Goal: Task Accomplishment & Management: Use online tool/utility

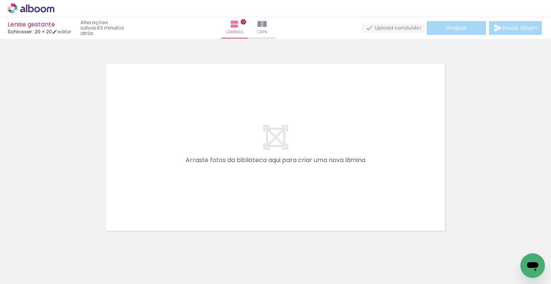
scroll to position [10, 0]
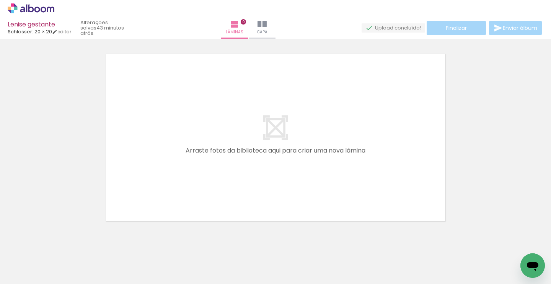
click at [62, 243] on iron-icon at bounding box center [60, 242] width 8 height 8
click at [62, 242] on iron-icon at bounding box center [60, 242] width 8 height 8
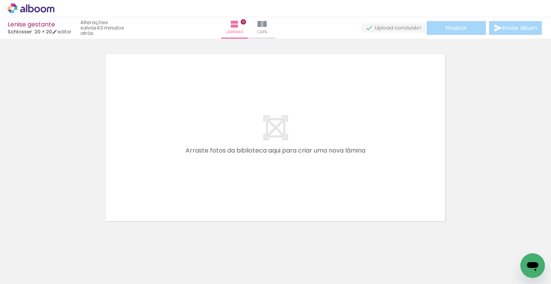
click at [62, 242] on iron-icon at bounding box center [60, 242] width 8 height 8
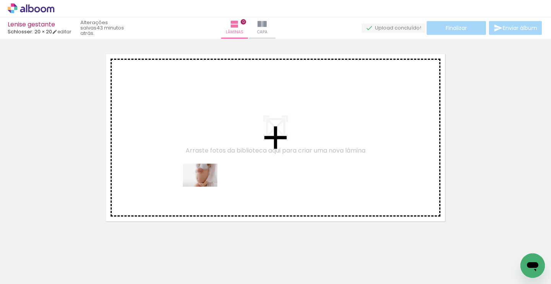
drag, startPoint x: 212, startPoint y: 262, endPoint x: 206, endPoint y: 186, distance: 76.0
click at [206, 186] on quentale-workspace at bounding box center [275, 142] width 551 height 284
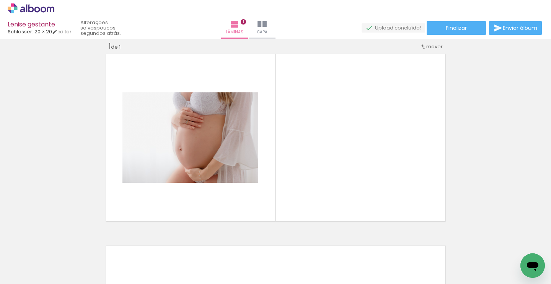
scroll to position [0, 868]
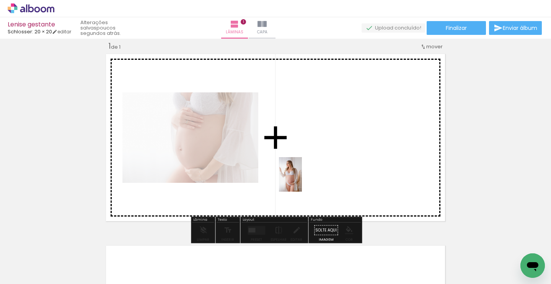
drag, startPoint x: 116, startPoint y: 256, endPoint x: 310, endPoint y: 170, distance: 211.6
click at [310, 170] on quentale-workspace at bounding box center [275, 142] width 551 height 284
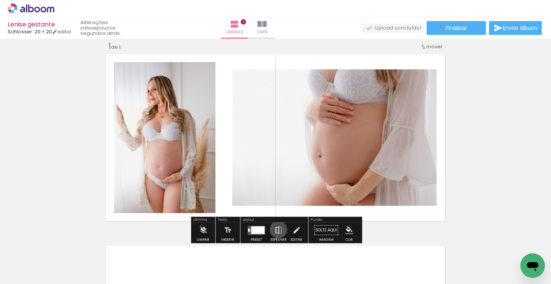
click at [277, 229] on iron-icon at bounding box center [278, 229] width 8 height 15
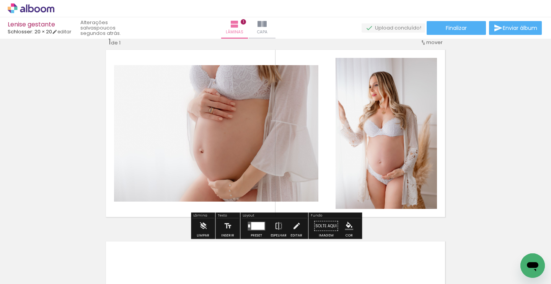
scroll to position [13, 0]
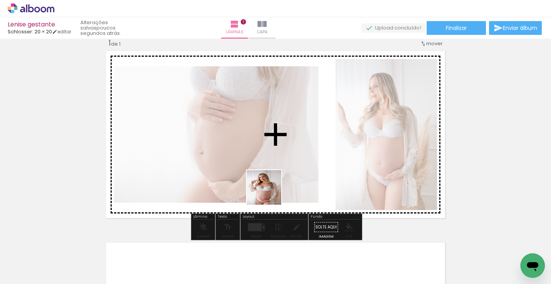
drag, startPoint x: 199, startPoint y: 261, endPoint x: 272, endPoint y: 190, distance: 101.8
click at [272, 190] on quentale-workspace at bounding box center [275, 142] width 551 height 284
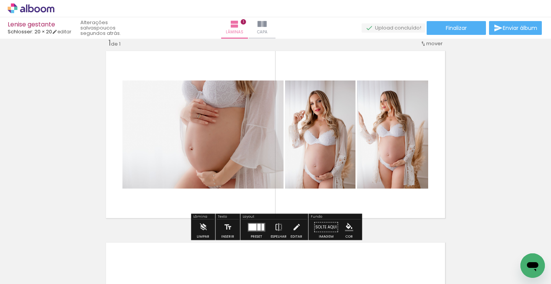
drag, startPoint x: 240, startPoint y: 263, endPoint x: 273, endPoint y: 188, distance: 82.1
click at [273, 188] on quentale-workspace at bounding box center [275, 142] width 551 height 284
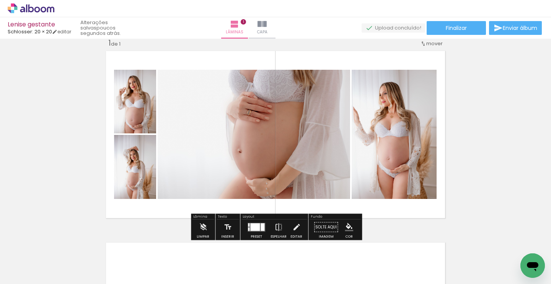
click at [142, 159] on div "Largura Cor" at bounding box center [139, 154] width 14 height 11
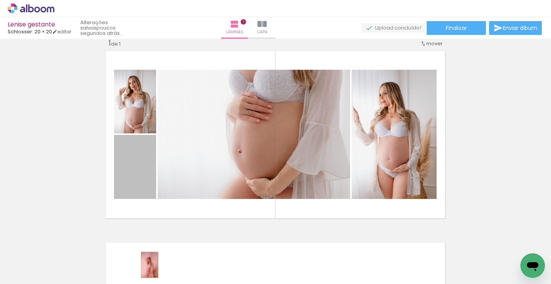
drag, startPoint x: 151, startPoint y: 158, endPoint x: 150, endPoint y: 264, distance: 106.0
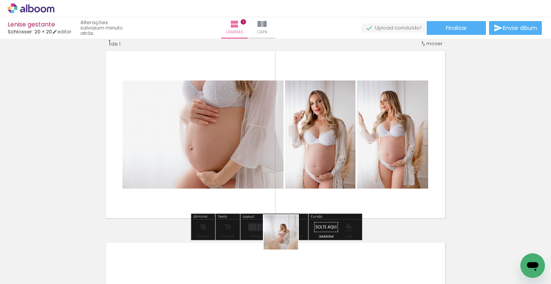
drag, startPoint x: 287, startPoint y: 268, endPoint x: 287, endPoint y: 160, distance: 107.2
click at [287, 160] on quentale-workspace at bounding box center [275, 142] width 551 height 284
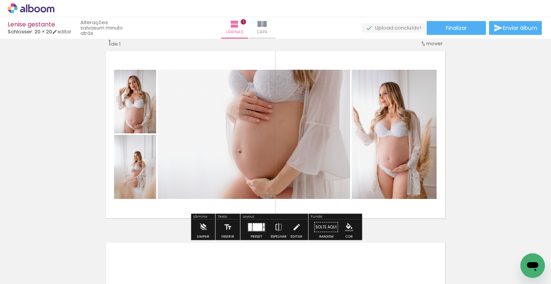
click at [255, 227] on div at bounding box center [258, 227] width 10 height 8
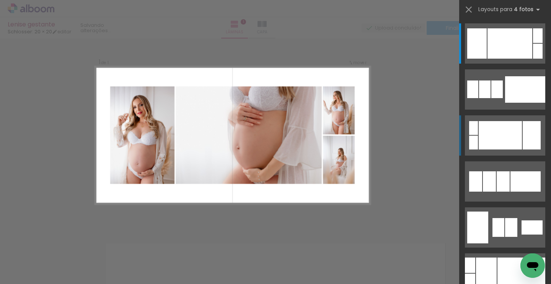
scroll to position [10, 0]
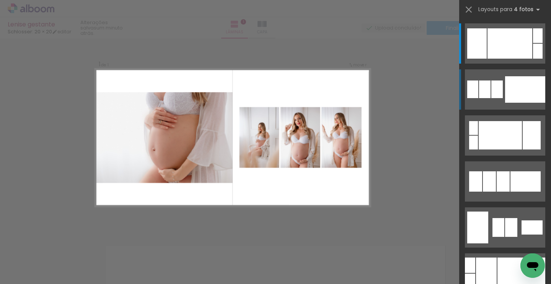
click at [518, 90] on div at bounding box center [525, 89] width 40 height 26
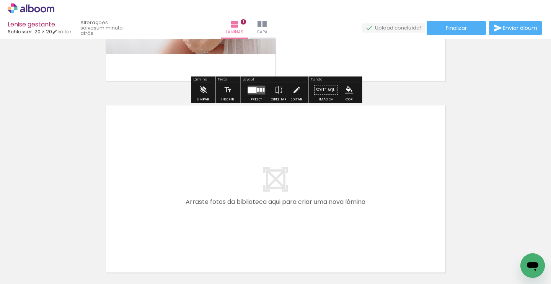
scroll to position [151, 0]
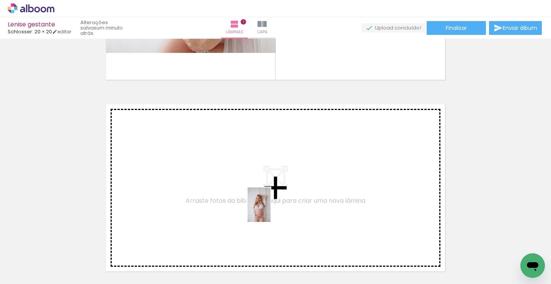
drag, startPoint x: 326, startPoint y: 262, endPoint x: 270, endPoint y: 209, distance: 77.4
click at [270, 209] on quentale-workspace at bounding box center [275, 142] width 551 height 284
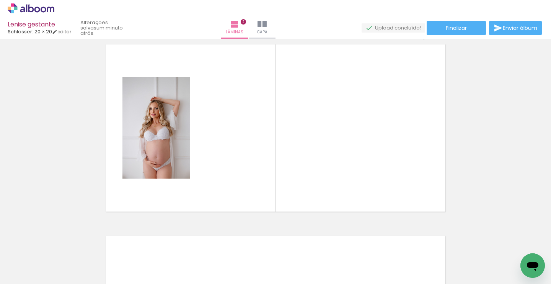
scroll to position [223, 0]
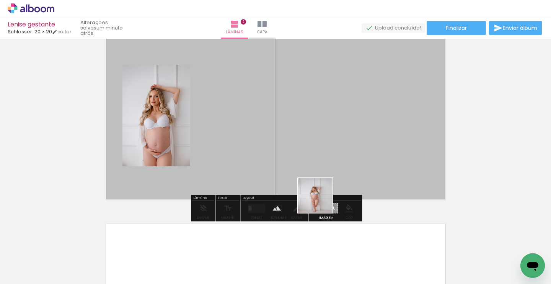
drag, startPoint x: 372, startPoint y: 262, endPoint x: 287, endPoint y: 153, distance: 138.1
click at [287, 153] on quentale-workspace at bounding box center [275, 142] width 551 height 284
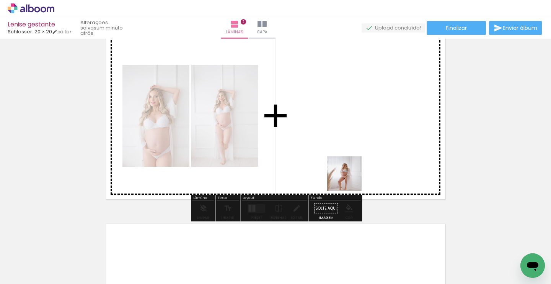
drag, startPoint x: 405, startPoint y: 262, endPoint x: 336, endPoint y: 153, distance: 128.6
click at [336, 153] on quentale-workspace at bounding box center [275, 142] width 551 height 284
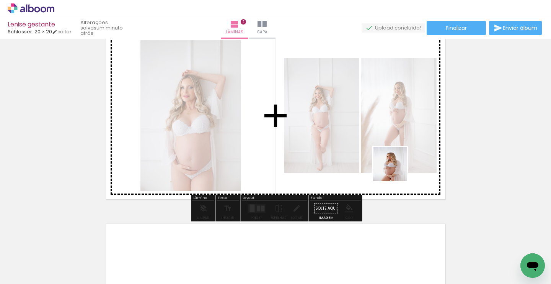
drag, startPoint x: 458, startPoint y: 267, endPoint x: 377, endPoint y: 142, distance: 149.6
click at [377, 142] on quentale-workspace at bounding box center [275, 142] width 551 height 284
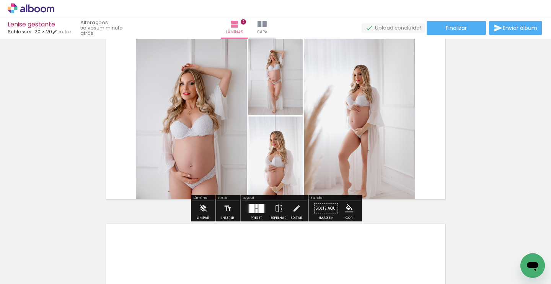
click at [255, 207] on div at bounding box center [256, 206] width 2 height 4
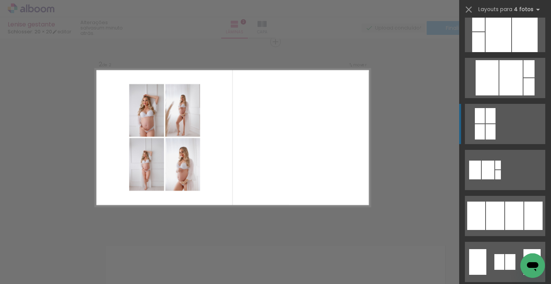
scroll to position [380, 0]
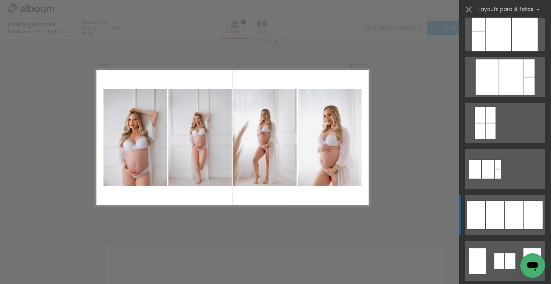
click at [494, 212] on div at bounding box center [495, 215] width 18 height 28
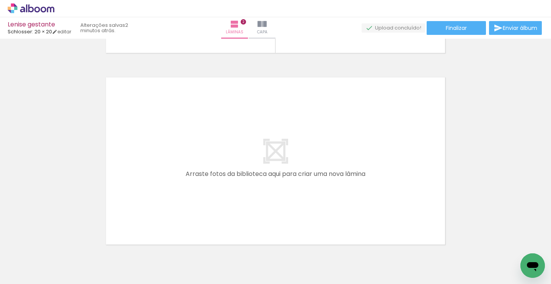
scroll to position [0, 1236]
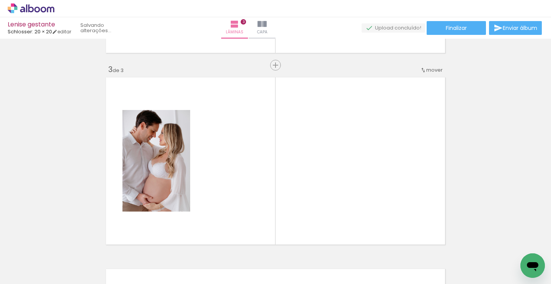
drag, startPoint x: 252, startPoint y: 259, endPoint x: 199, endPoint y: 191, distance: 86.4
click at [199, 191] on quentale-workspace at bounding box center [275, 142] width 551 height 284
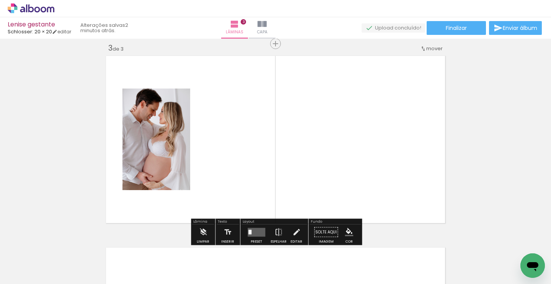
scroll to position [392, 0]
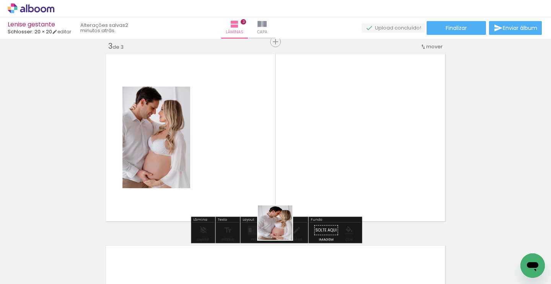
drag, startPoint x: 307, startPoint y: 262, endPoint x: 251, endPoint y: 181, distance: 98.8
click at [251, 181] on quentale-workspace at bounding box center [275, 142] width 551 height 284
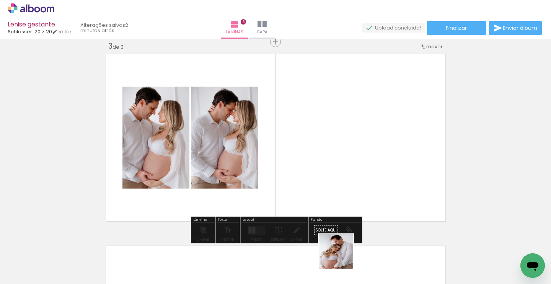
drag, startPoint x: 344, startPoint y: 259, endPoint x: 316, endPoint y: 159, distance: 104.6
click at [316, 159] on quentale-workspace at bounding box center [275, 142] width 551 height 284
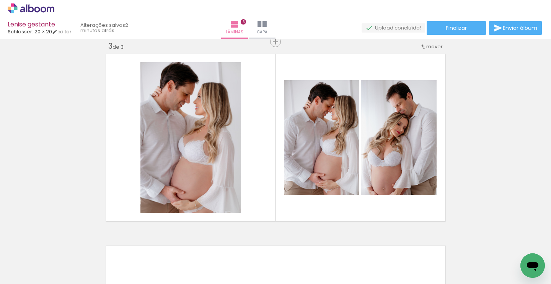
scroll to position [0, 547]
click at [41, 261] on iron-icon at bounding box center [39, 261] width 6 height 6
click at [37, 258] on paper-item "Não utilizadas" at bounding box center [24, 258] width 39 height 7
type input "Não utilizadas"
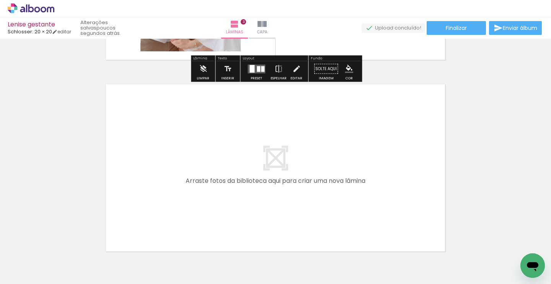
scroll to position [553, 0]
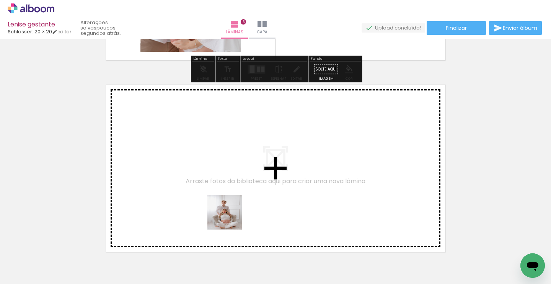
drag, startPoint x: 239, startPoint y: 261, endPoint x: 220, endPoint y: 171, distance: 92.8
click at [220, 171] on quentale-workspace at bounding box center [275, 142] width 551 height 284
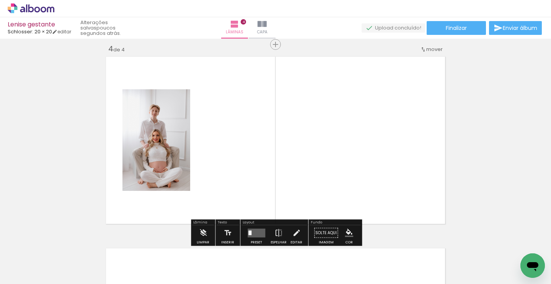
scroll to position [584, 0]
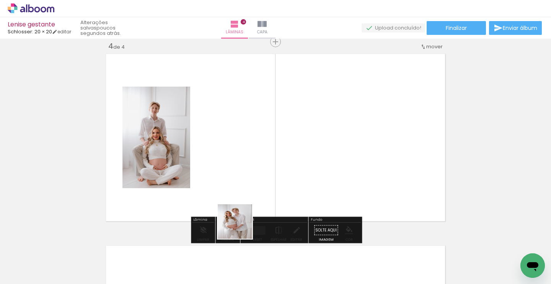
drag, startPoint x: 241, startPoint y: 261, endPoint x: 241, endPoint y: 177, distance: 84.6
click at [241, 177] on quentale-workspace at bounding box center [275, 142] width 551 height 284
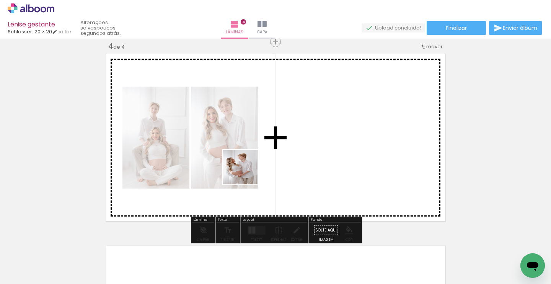
drag, startPoint x: 241, startPoint y: 265, endPoint x: 246, endPoint y: 168, distance: 96.6
click at [246, 168] on quentale-workspace at bounding box center [275, 142] width 551 height 284
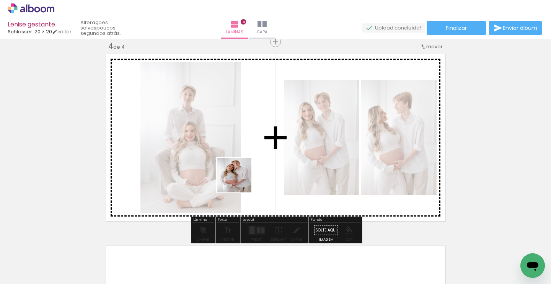
drag, startPoint x: 240, startPoint y: 269, endPoint x: 240, endPoint y: 177, distance: 91.9
click at [240, 177] on quentale-workspace at bounding box center [275, 142] width 551 height 284
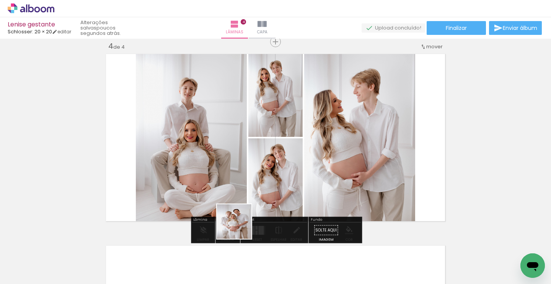
drag, startPoint x: 240, startPoint y: 266, endPoint x: 240, endPoint y: 180, distance: 85.3
click at [240, 180] on quentale-workspace at bounding box center [275, 142] width 551 height 284
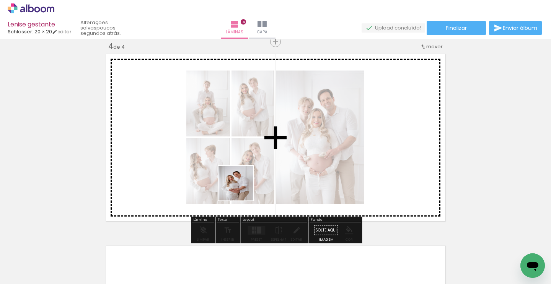
drag, startPoint x: 241, startPoint y: 268, endPoint x: 242, endPoint y: 160, distance: 108.3
click at [242, 160] on quentale-workspace at bounding box center [275, 142] width 551 height 284
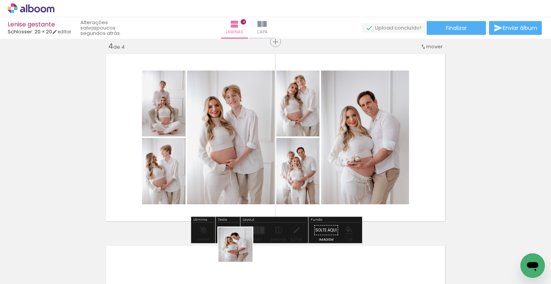
drag, startPoint x: 241, startPoint y: 264, endPoint x: 242, endPoint y: 161, distance: 103.3
click at [242, 161] on quentale-workspace at bounding box center [275, 142] width 551 height 284
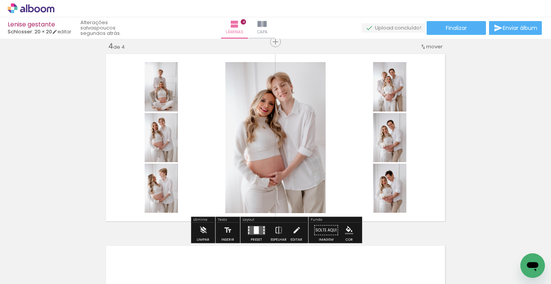
click at [254, 226] on div at bounding box center [256, 230] width 5 height 8
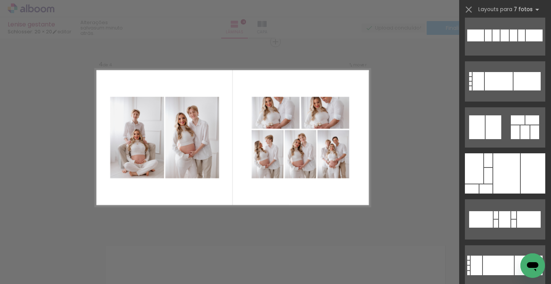
scroll to position [1437, 0]
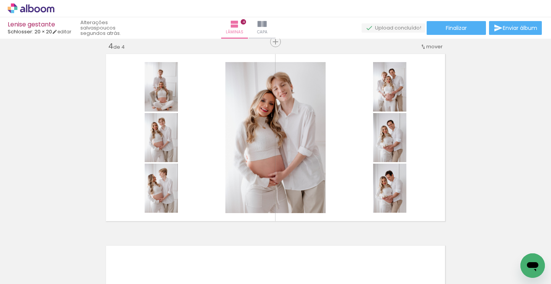
scroll to position [0, 0]
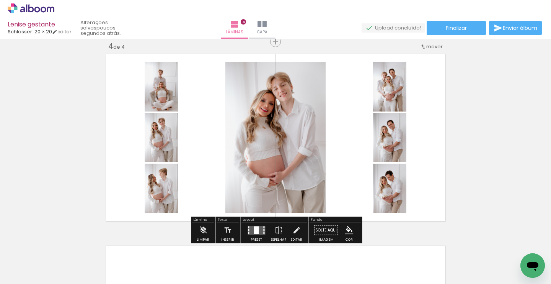
click at [257, 227] on div at bounding box center [256, 230] width 5 height 8
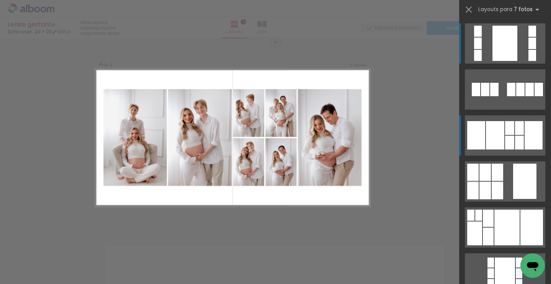
click at [497, 131] on div at bounding box center [495, 135] width 18 height 28
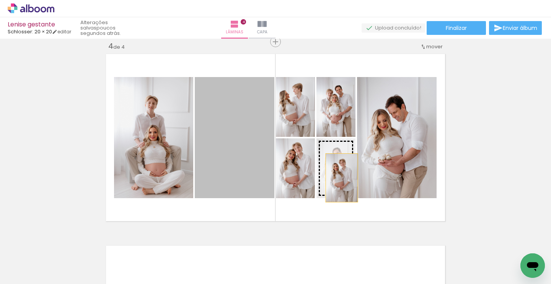
drag, startPoint x: 230, startPoint y: 134, endPoint x: 341, endPoint y: 177, distance: 118.8
click at [0, 0] on slot at bounding box center [0, 0] width 0 height 0
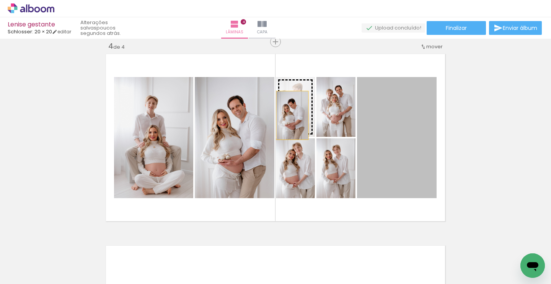
drag, startPoint x: 402, startPoint y: 152, endPoint x: 292, endPoint y: 114, distance: 116.7
click at [0, 0] on slot at bounding box center [0, 0] width 0 height 0
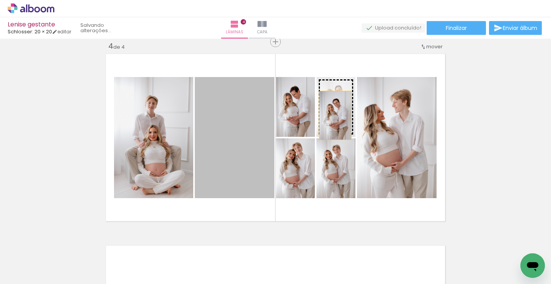
drag, startPoint x: 228, startPoint y: 136, endPoint x: 335, endPoint y: 115, distance: 109.2
click at [0, 0] on slot at bounding box center [0, 0] width 0 height 0
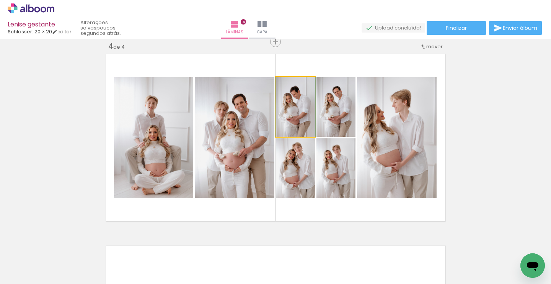
click at [298, 113] on quentale-photo at bounding box center [295, 107] width 39 height 60
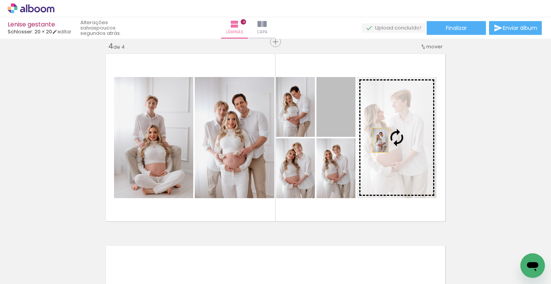
drag, startPoint x: 333, startPoint y: 106, endPoint x: 388, endPoint y: 146, distance: 68.3
click at [0, 0] on slot at bounding box center [0, 0] width 0 height 0
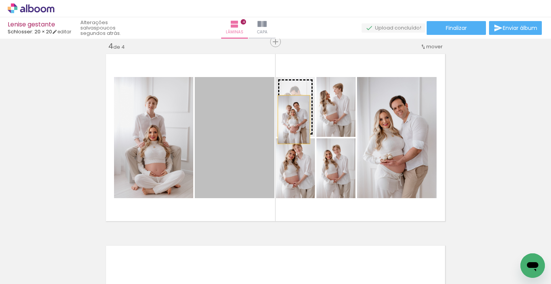
drag, startPoint x: 246, startPoint y: 139, endPoint x: 294, endPoint y: 119, distance: 51.5
click at [0, 0] on slot at bounding box center [0, 0] width 0 height 0
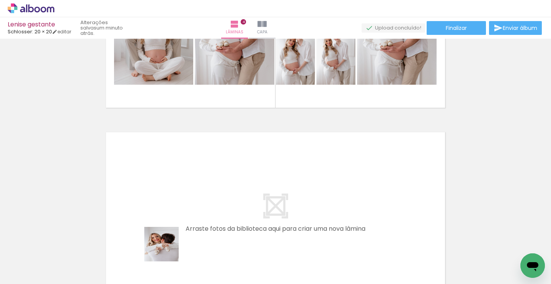
drag, startPoint x: 167, startPoint y: 267, endPoint x: 168, endPoint y: 174, distance: 92.6
click at [168, 174] on quentale-workspace at bounding box center [275, 142] width 551 height 284
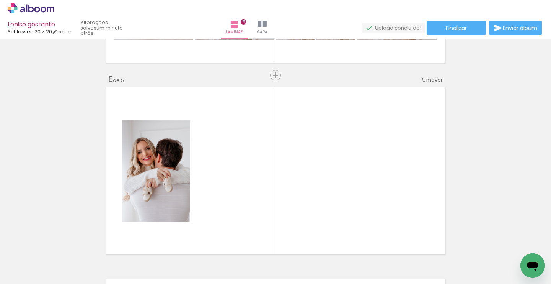
scroll to position [775, 0]
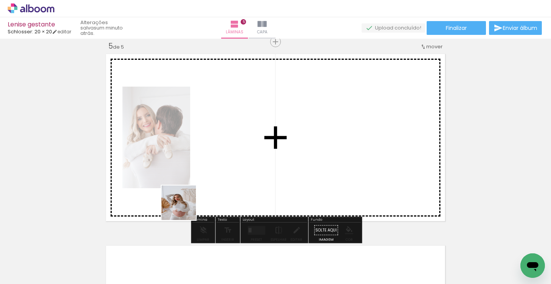
drag, startPoint x: 168, startPoint y: 268, endPoint x: 199, endPoint y: 166, distance: 107.3
click at [199, 166] on quentale-workspace at bounding box center [275, 142] width 551 height 284
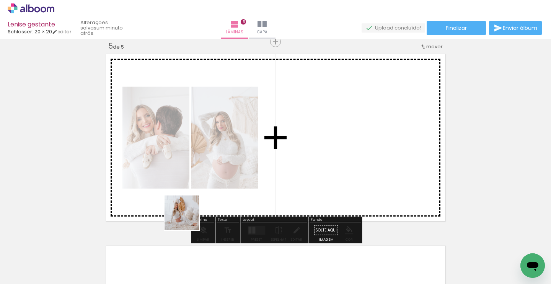
drag, startPoint x: 175, startPoint y: 262, endPoint x: 197, endPoint y: 177, distance: 87.9
click at [197, 177] on quentale-workspace at bounding box center [275, 142] width 551 height 284
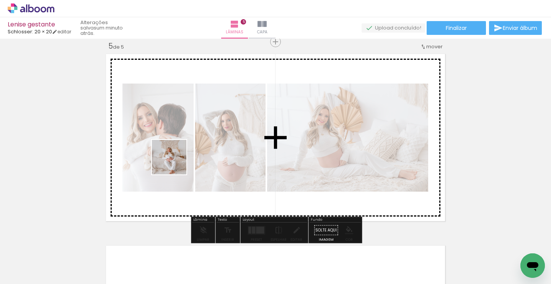
drag, startPoint x: 171, startPoint y: 269, endPoint x: 176, endPoint y: 157, distance: 111.8
click at [176, 157] on quentale-workspace at bounding box center [275, 142] width 551 height 284
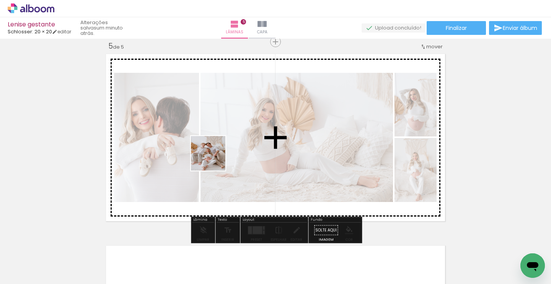
drag, startPoint x: 211, startPoint y: 263, endPoint x: 215, endPoint y: 152, distance: 111.1
click at [215, 152] on quentale-workspace at bounding box center [275, 142] width 551 height 284
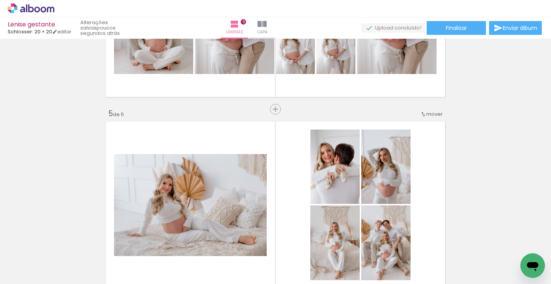
scroll to position [699, 0]
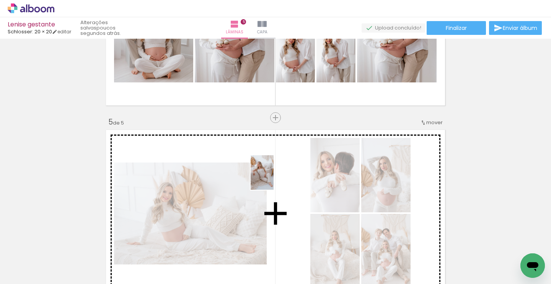
drag, startPoint x: 274, startPoint y: 261, endPoint x: 274, endPoint y: 178, distance: 82.7
click at [274, 178] on quentale-workspace at bounding box center [275, 142] width 551 height 284
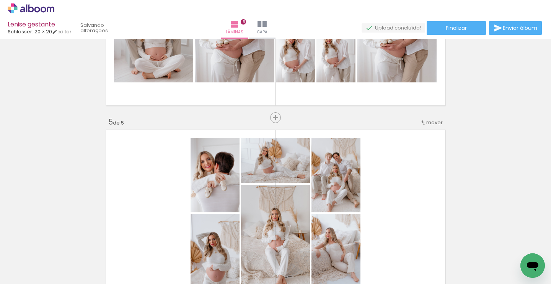
scroll to position [0, 1135]
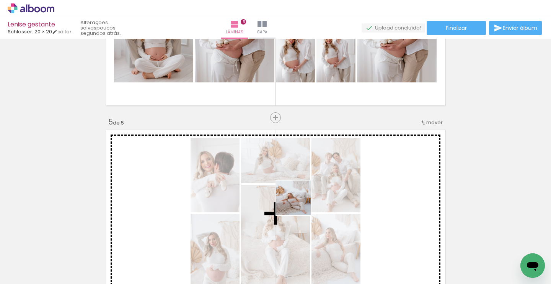
drag, startPoint x: 314, startPoint y: 263, endPoint x: 299, endPoint y: 202, distance: 62.7
click at [299, 202] on quentale-workspace at bounding box center [275, 142] width 551 height 284
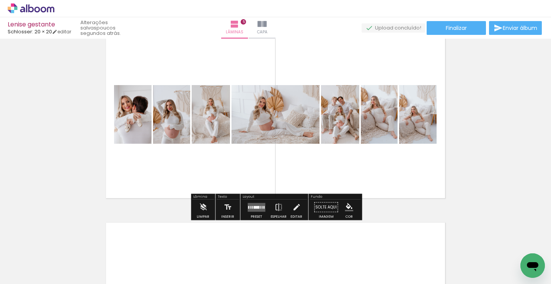
scroll to position [806, 0]
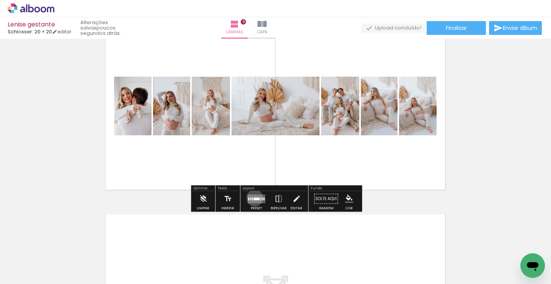
click at [253, 197] on div at bounding box center [256, 198] width 6 height 3
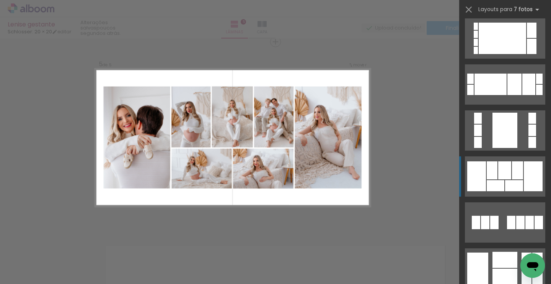
scroll to position [375, 0]
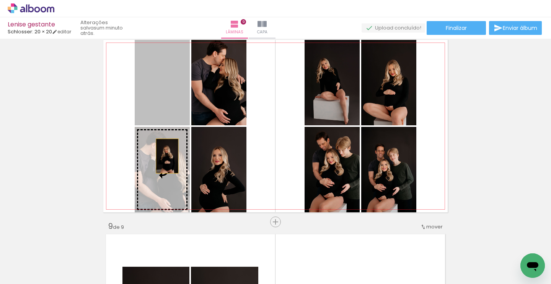
drag, startPoint x: 166, startPoint y: 82, endPoint x: 168, endPoint y: 158, distance: 76.2
click at [0, 0] on slot at bounding box center [0, 0] width 0 height 0
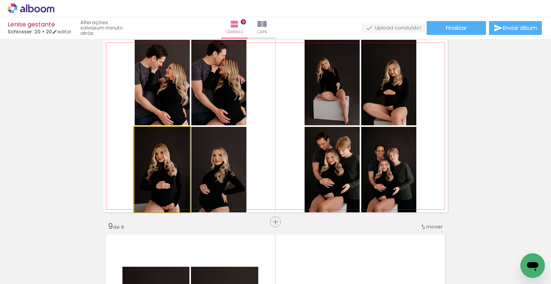
drag, startPoint x: 163, startPoint y: 173, endPoint x: 163, endPoint y: 86, distance: 87.3
click at [0, 0] on slot at bounding box center [0, 0] width 0 height 0
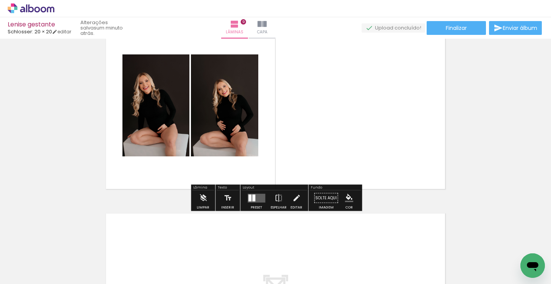
scroll to position [1576, 0]
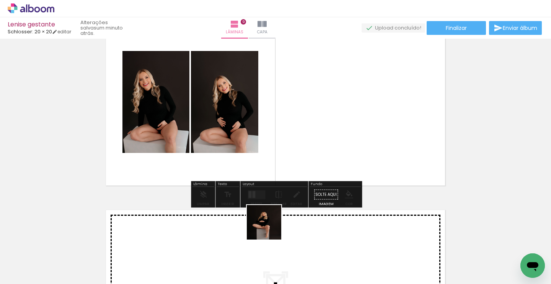
drag, startPoint x: 253, startPoint y: 263, endPoint x: 333, endPoint y: 116, distance: 167.3
click at [333, 116] on quentale-workspace at bounding box center [275, 142] width 551 height 284
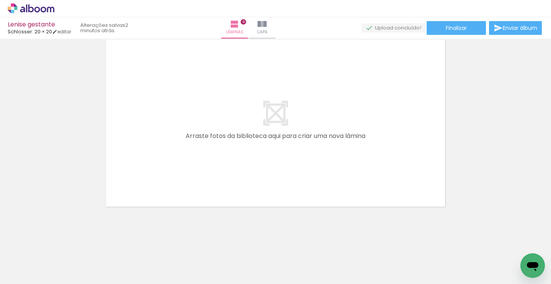
scroll to position [0, 0]
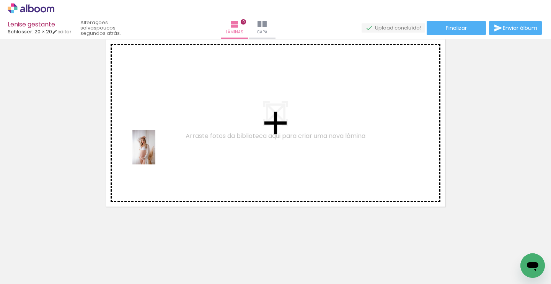
drag, startPoint x: 64, startPoint y: 260, endPoint x: 156, endPoint y: 152, distance: 141.7
click at [156, 152] on quentale-workspace at bounding box center [275, 142] width 551 height 284
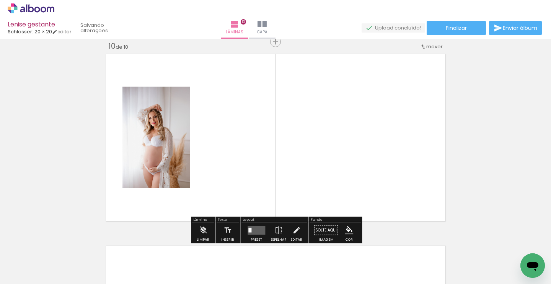
scroll to position [0, 235]
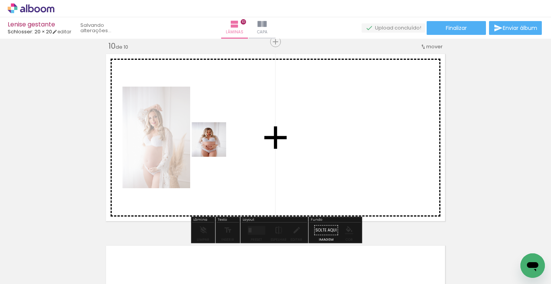
click at [215, 144] on quentale-workspace at bounding box center [275, 142] width 551 height 284
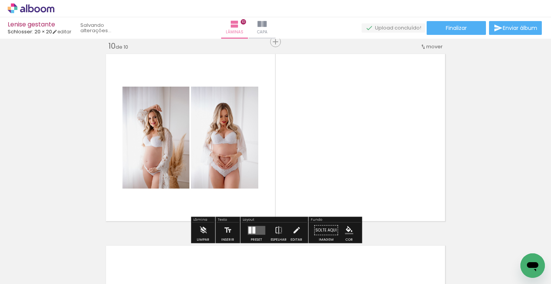
scroll to position [0, 192]
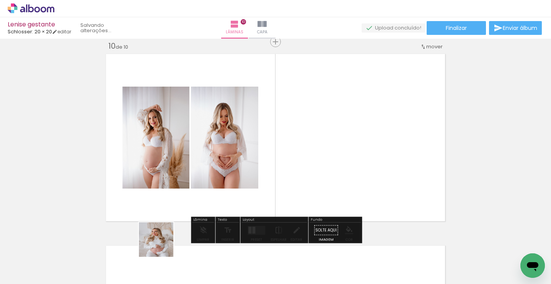
drag, startPoint x: 145, startPoint y: 266, endPoint x: 229, endPoint y: 159, distance: 136.6
click at [229, 159] on quentale-workspace at bounding box center [275, 142] width 551 height 284
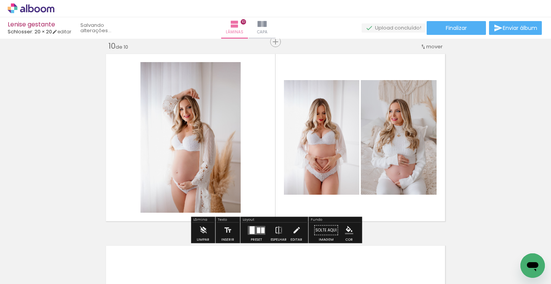
scroll to position [0, 149]
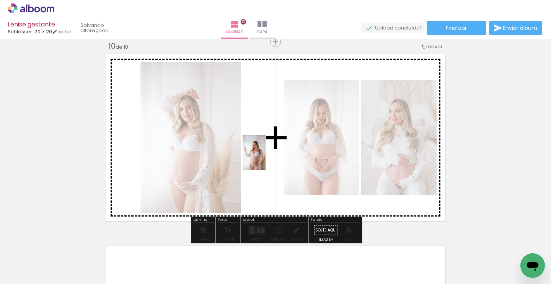
drag, startPoint x: 101, startPoint y: 266, endPoint x: 274, endPoint y: 153, distance: 206.4
click at [274, 153] on quentale-workspace at bounding box center [275, 142] width 551 height 284
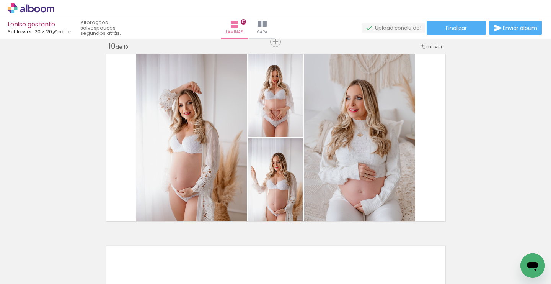
scroll to position [0, 106]
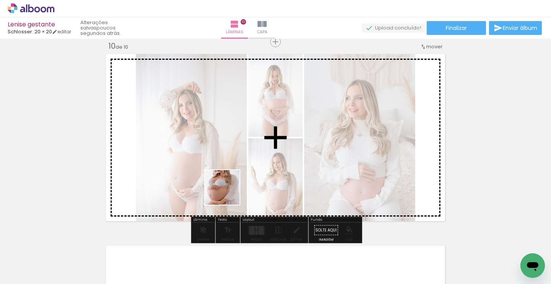
drag, startPoint x: 187, startPoint y: 263, endPoint x: 230, endPoint y: 190, distance: 84.3
click at [230, 190] on quentale-workspace at bounding box center [275, 142] width 551 height 284
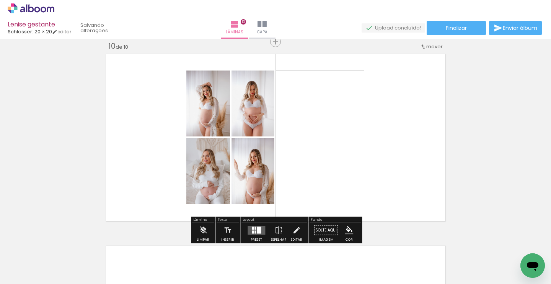
scroll to position [0, 64]
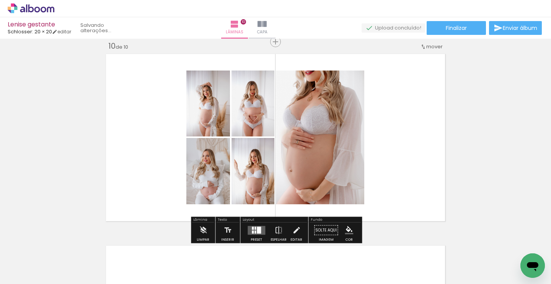
click at [254, 230] on quentale-layouter at bounding box center [257, 229] width 18 height 9
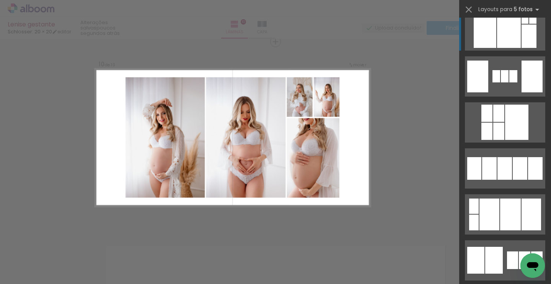
scroll to position [1024, 0]
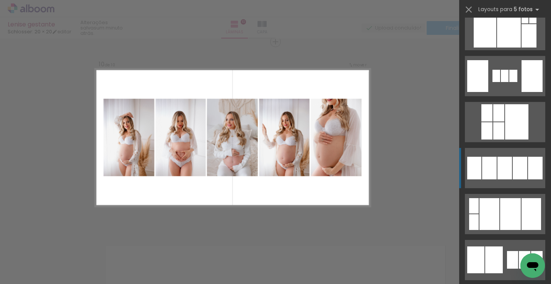
click at [498, 163] on div at bounding box center [505, 168] width 15 height 23
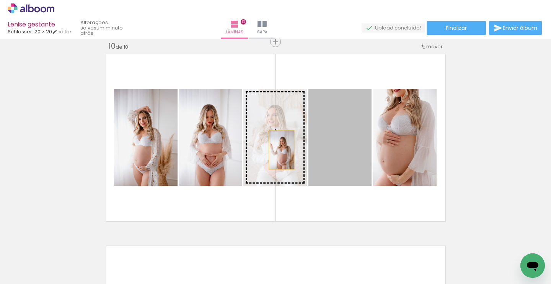
drag, startPoint x: 334, startPoint y: 148, endPoint x: 271, endPoint y: 148, distance: 62.8
click at [0, 0] on slot at bounding box center [0, 0] width 0 height 0
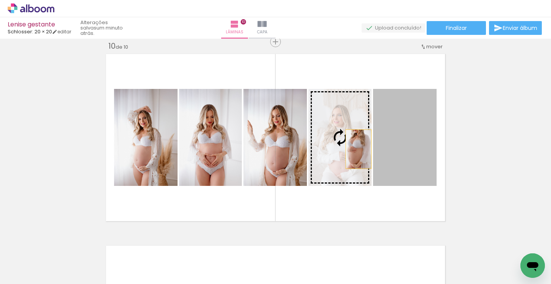
drag, startPoint x: 420, startPoint y: 142, endPoint x: 358, endPoint y: 149, distance: 62.4
click at [0, 0] on slot at bounding box center [0, 0] width 0 height 0
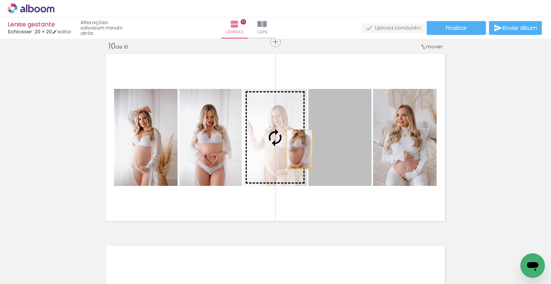
drag, startPoint x: 358, startPoint y: 149, endPoint x: 294, endPoint y: 149, distance: 63.5
click at [0, 0] on slot at bounding box center [0, 0] width 0 height 0
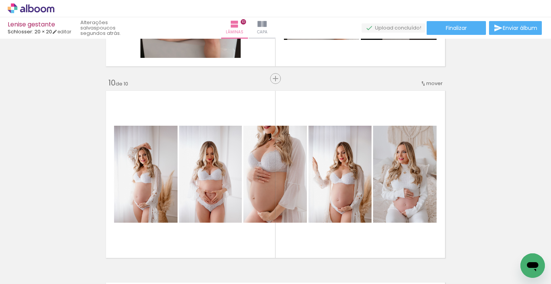
scroll to position [1694, 0]
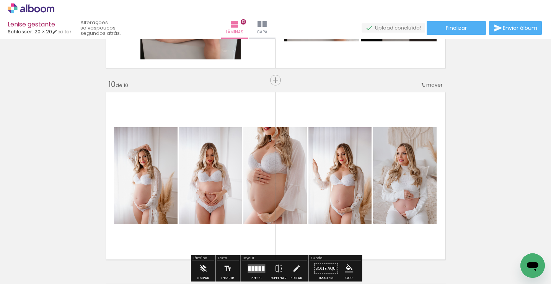
click at [435, 86] on span "mover" at bounding box center [434, 84] width 16 height 7
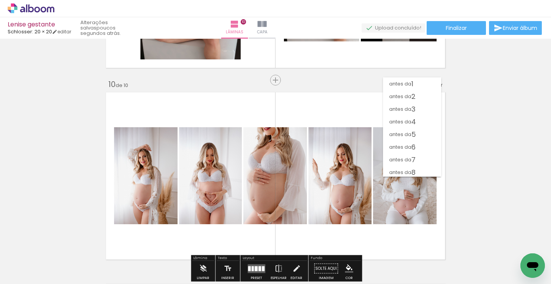
scroll to position [27, 0]
click at [401, 119] on span "antes da" at bounding box center [400, 119] width 22 height 13
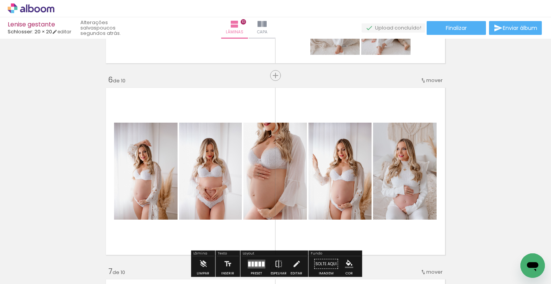
scroll to position [933, 0]
click at [431, 80] on span "mover" at bounding box center [434, 79] width 16 height 7
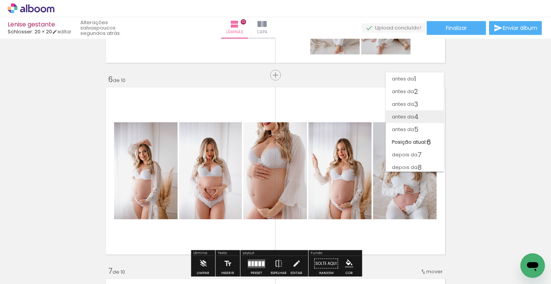
click at [411, 119] on span "antes da" at bounding box center [403, 116] width 22 height 13
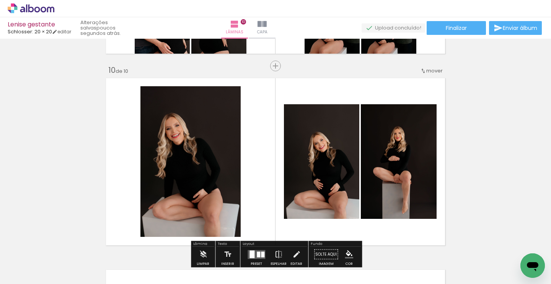
scroll to position [0, 0]
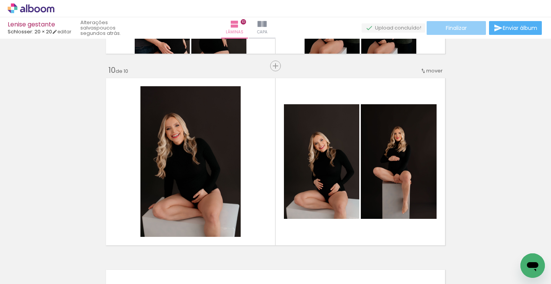
click at [457, 29] on span "Finalizar" at bounding box center [456, 27] width 21 height 5
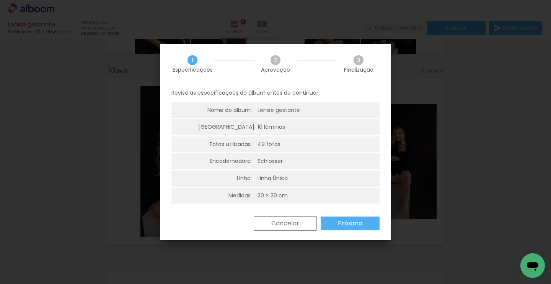
click at [0, 0] on slot "Próximo" at bounding box center [0, 0] width 0 height 0
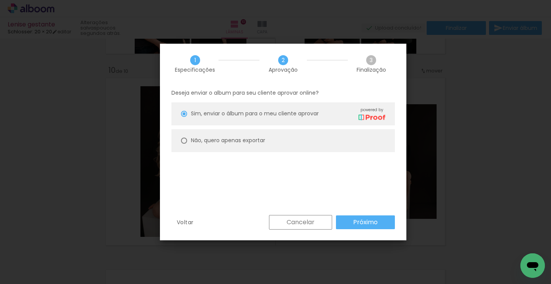
click at [0, 0] on slot "Não, quero apenas exportar" at bounding box center [0, 0] width 0 height 0
type paper-radio-button "on"
click at [0, 0] on slot "Próximo" at bounding box center [0, 0] width 0 height 0
type input "Alta, 300 DPI"
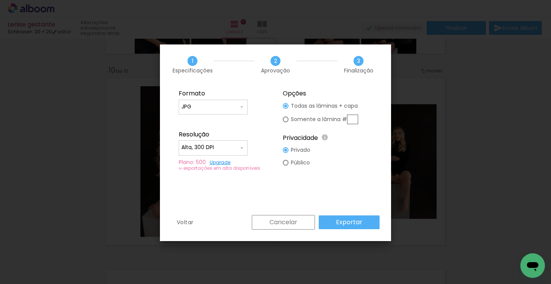
click at [0, 0] on slot "Cancelar" at bounding box center [0, 0] width 0 height 0
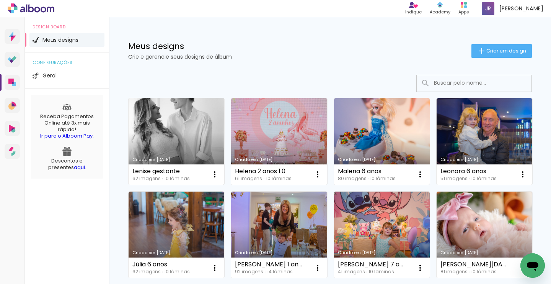
click at [192, 133] on link "Criado em [DATE]" at bounding box center [177, 141] width 96 height 86
